Goal: Information Seeking & Learning: Learn about a topic

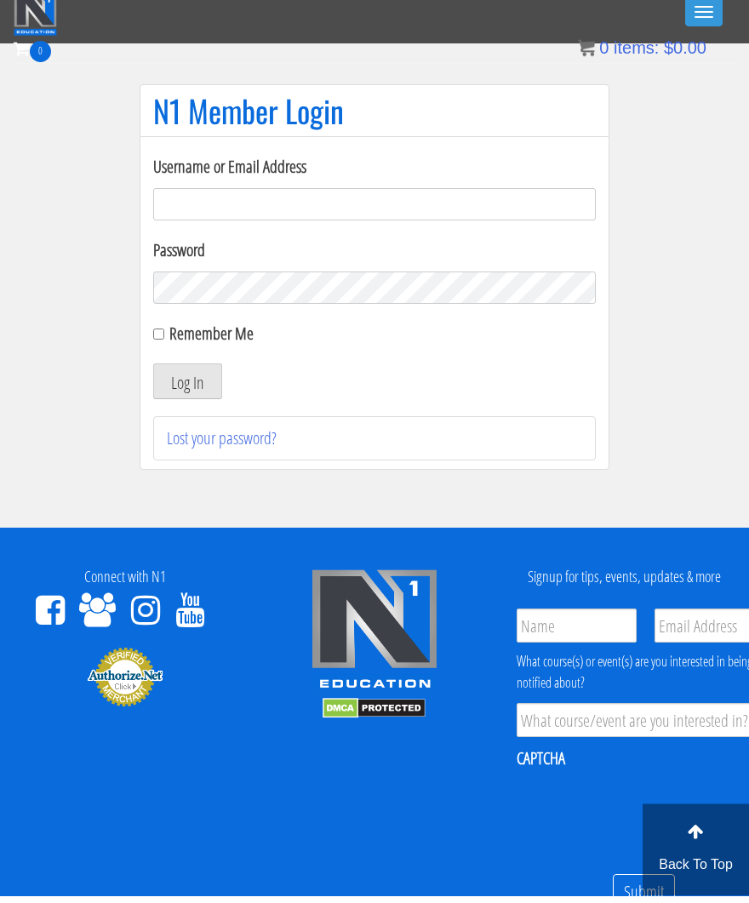
type input "[EMAIL_ADDRESS][DOMAIN_NAME]"
click at [187, 381] on button "Log In" at bounding box center [187, 389] width 69 height 36
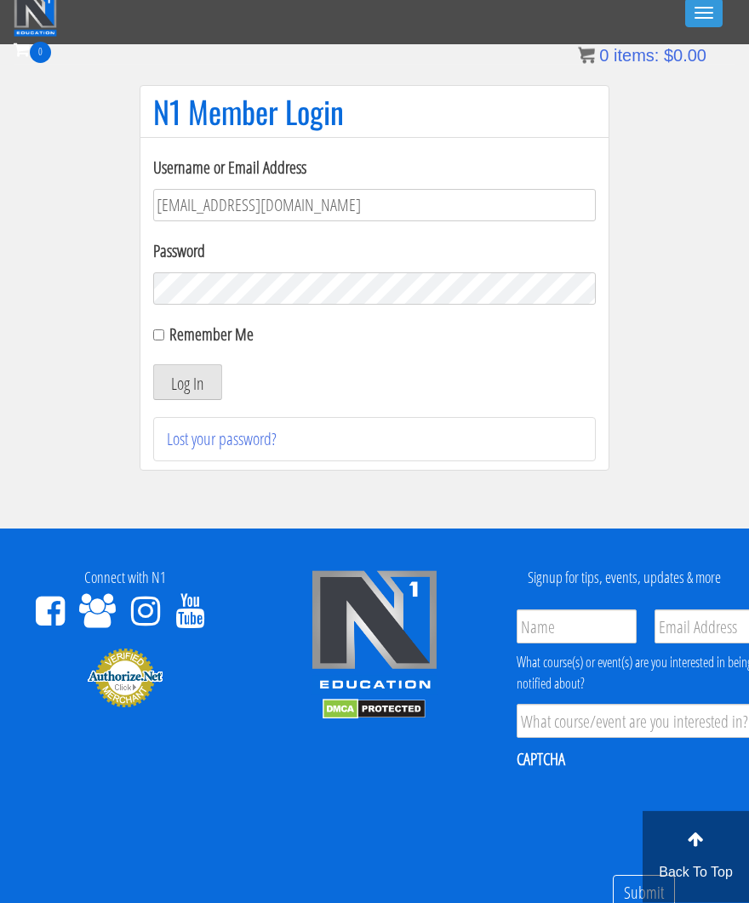
click at [184, 374] on button "Log In" at bounding box center [187, 382] width 69 height 36
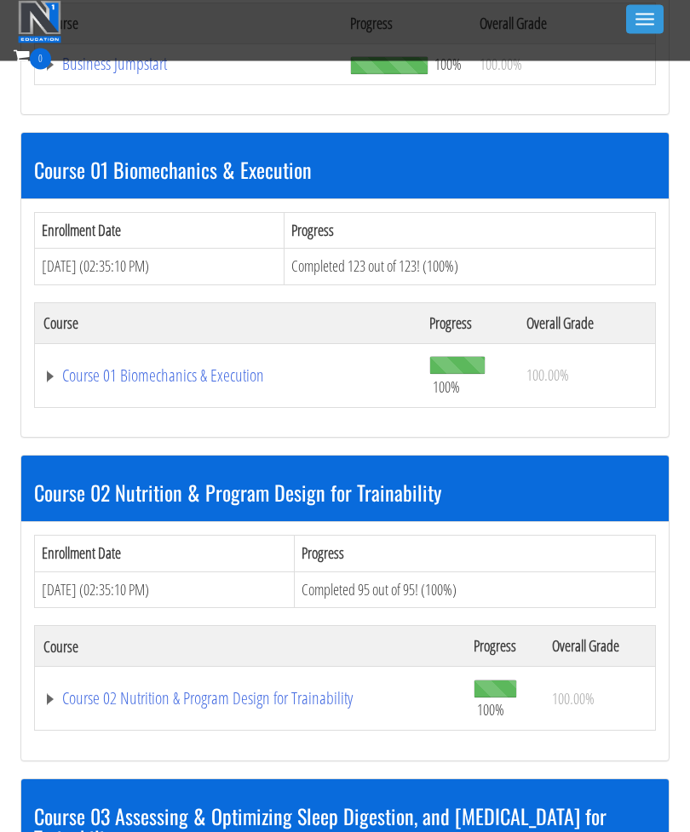
scroll to position [708, 0]
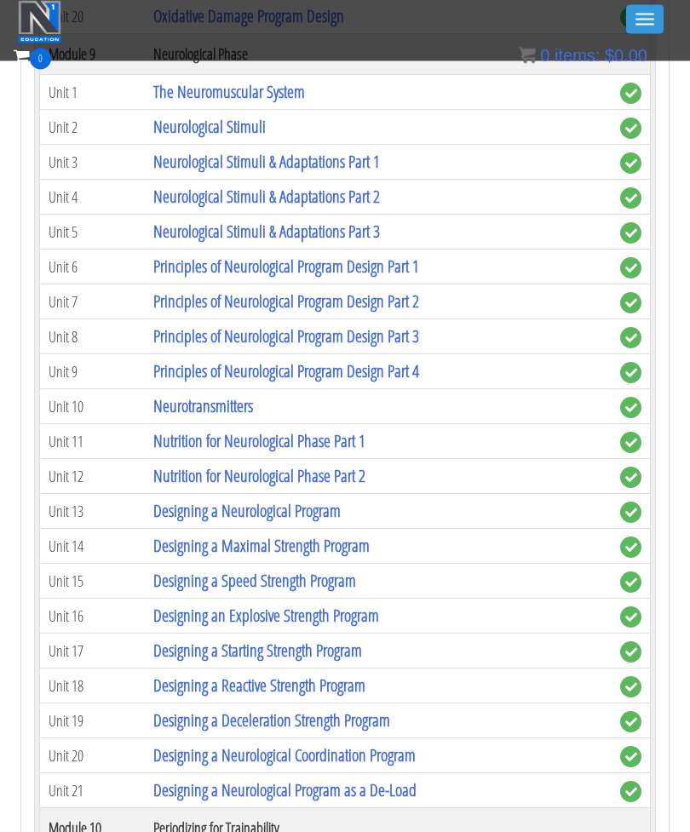
scroll to position [3970, 0]
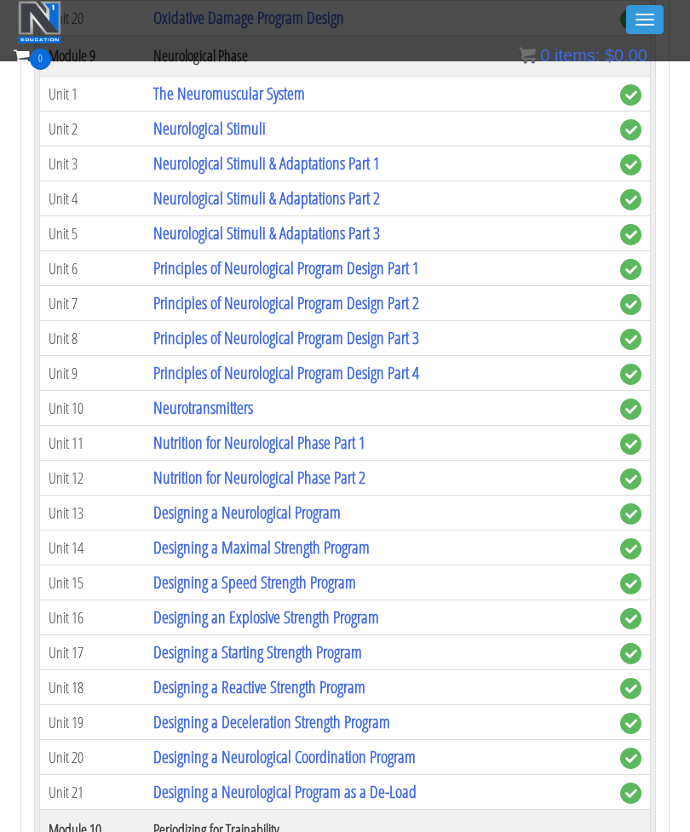
click at [365, 684] on link "Designing a Reactive Strength Program" at bounding box center [259, 686] width 212 height 23
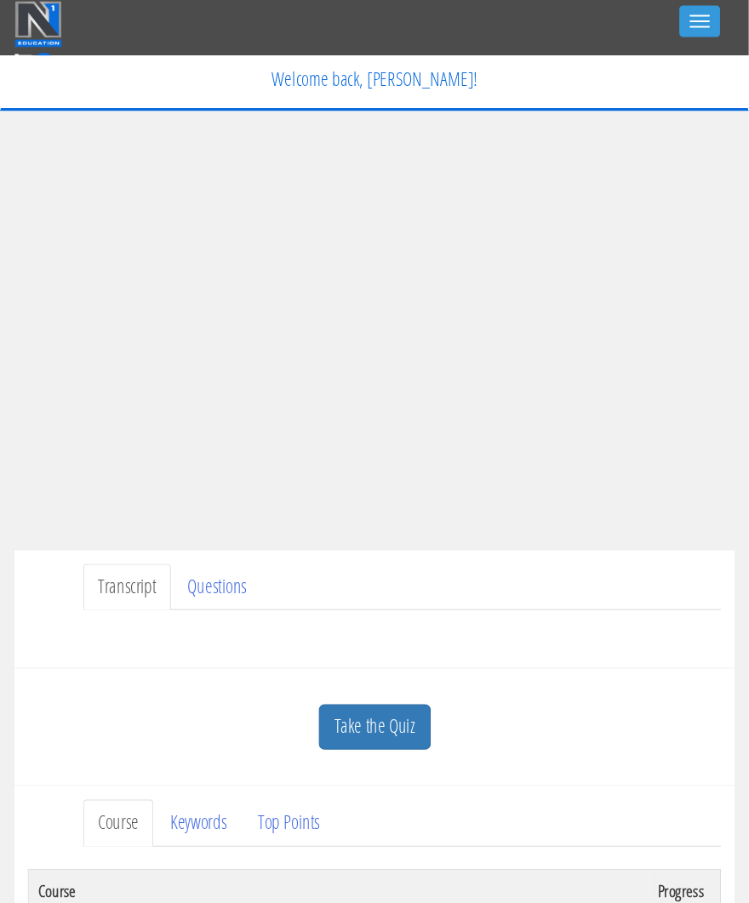
scroll to position [7, 0]
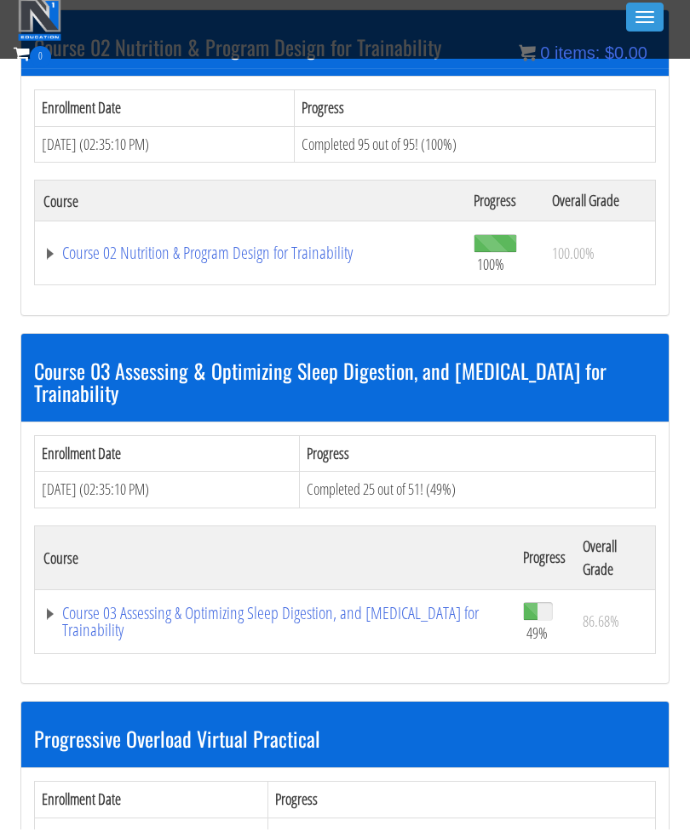
scroll to position [1154, 0]
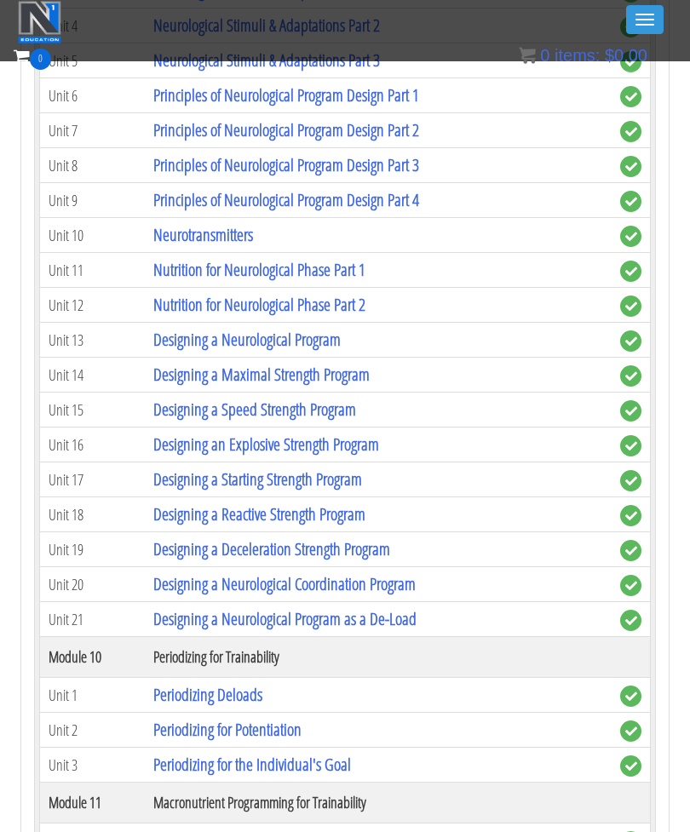
scroll to position [4142, 0]
click at [416, 577] on link "Designing a Neurological Coordination Program" at bounding box center [284, 584] width 262 height 23
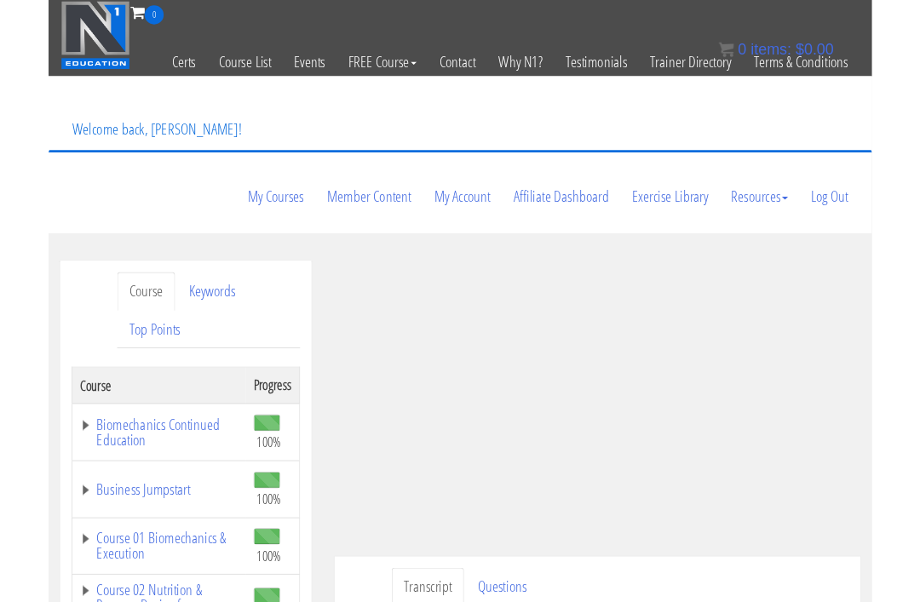
scroll to position [154, 0]
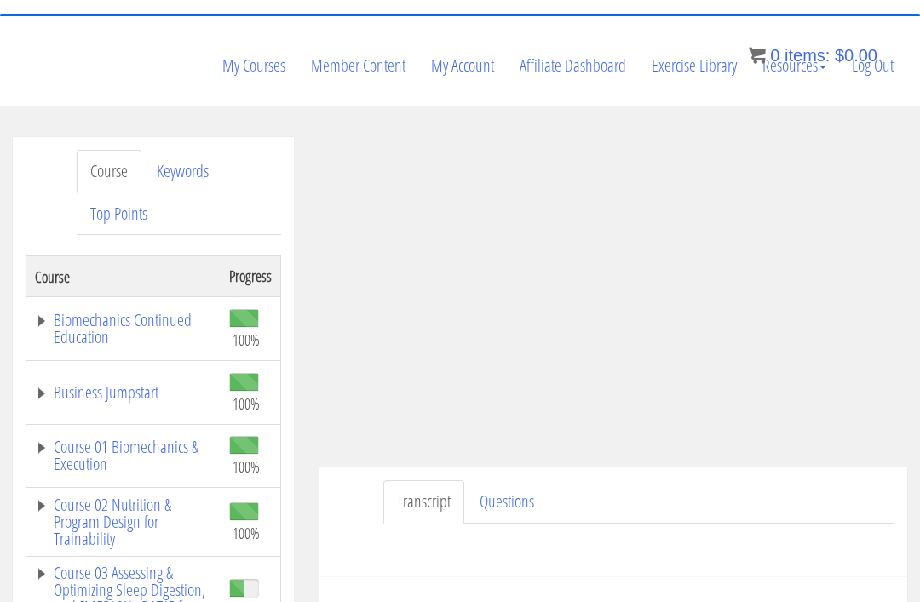
click at [143, 496] on link "Course 02 Nutrition & Program Design for Trainability" at bounding box center [123, 521] width 177 height 51
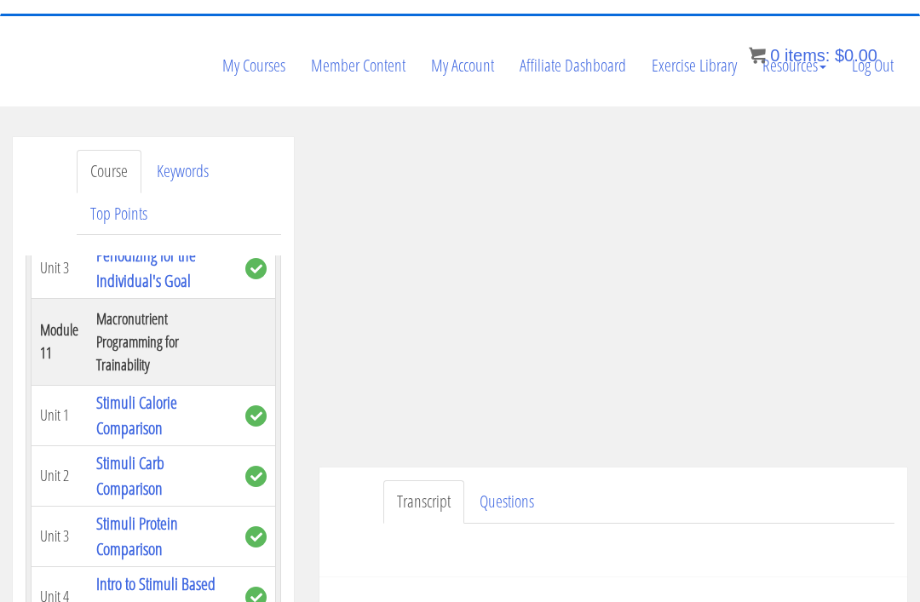
scroll to position [6188, 3]
click at [202, 72] on link "Designing a Neurological Program as a De-Load" at bounding box center [155, 35] width 119 height 74
